Goal: Navigation & Orientation: Find specific page/section

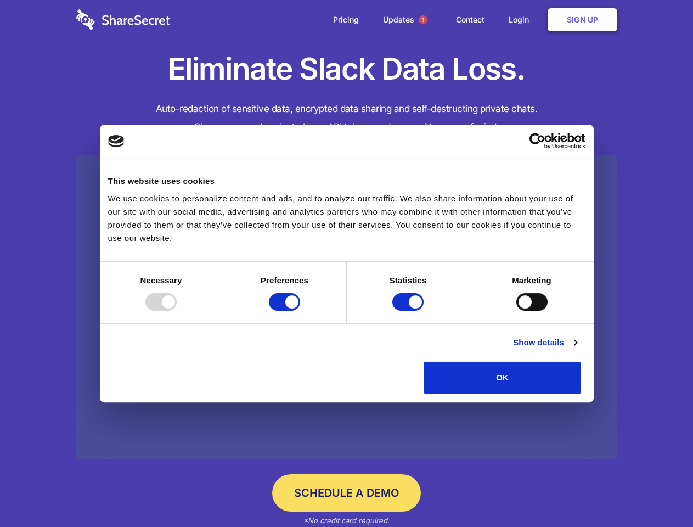
click at [177, 311] on div at bounding box center [160, 302] width 31 height 18
click at [300, 311] on input "Preferences" at bounding box center [284, 302] width 31 height 18
checkbox input "false"
click at [409, 311] on input "Statistics" at bounding box center [407, 302] width 31 height 18
checkbox input "false"
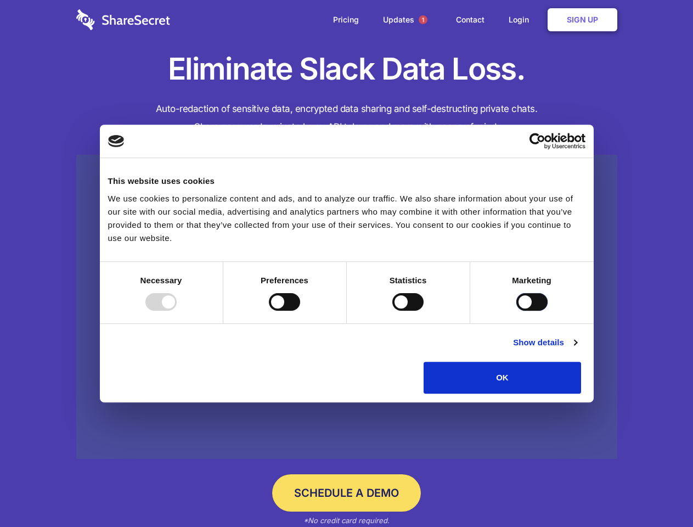
click at [516, 311] on input "Marketing" at bounding box center [531, 302] width 31 height 18
checkbox input "true"
click at [577, 349] on link "Show details" at bounding box center [545, 342] width 64 height 13
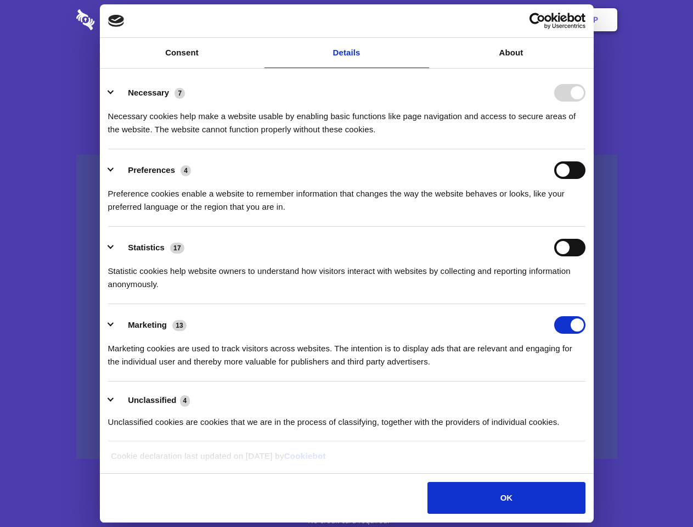
click at [586, 149] on li "Necessary 7 Necessary cookies help make a website usable by enabling basic func…" at bounding box center [346, 110] width 477 height 77
click at [423, 20] on span "1" at bounding box center [423, 19] width 9 height 9
